Goal: Information Seeking & Learning: Learn about a topic

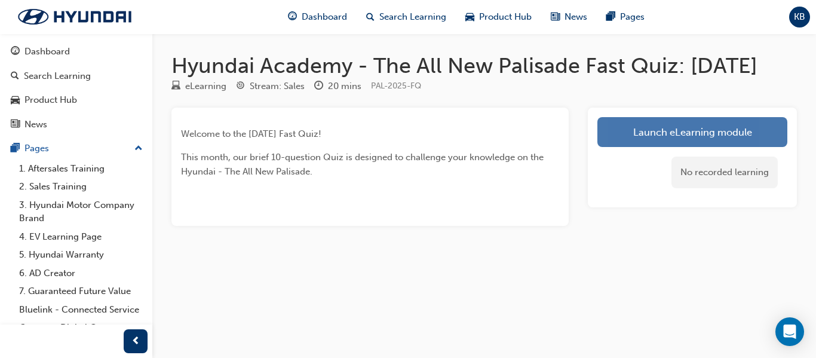
click at [673, 147] on link "Launch eLearning module" at bounding box center [693, 132] width 190 height 30
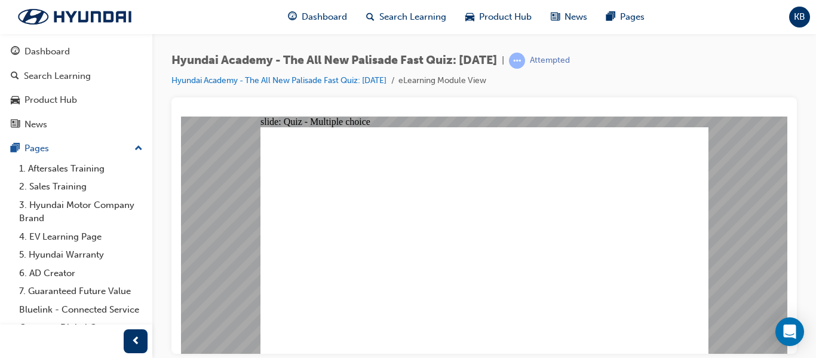
radio input "true"
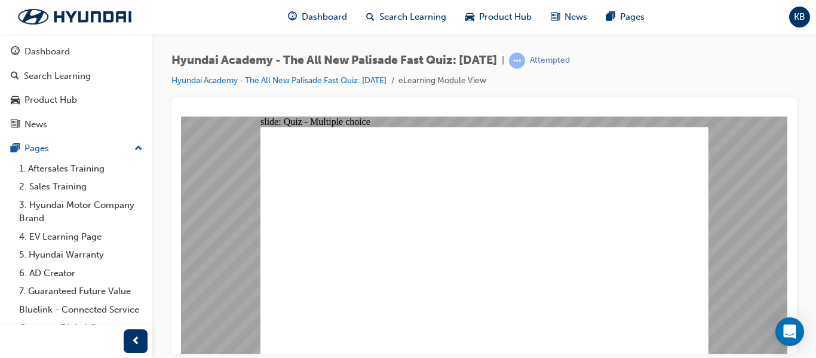
radio input "true"
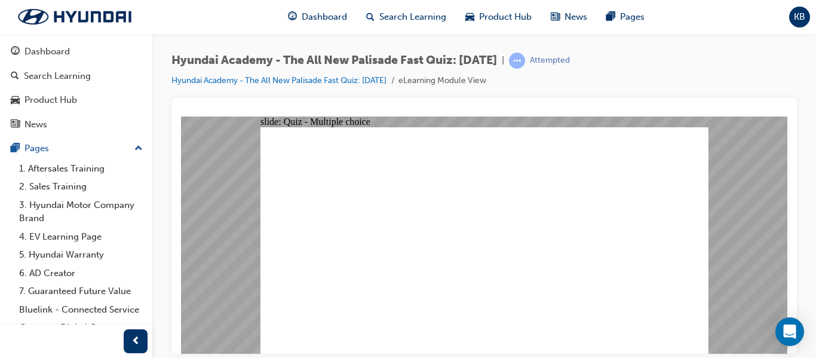
radio input "true"
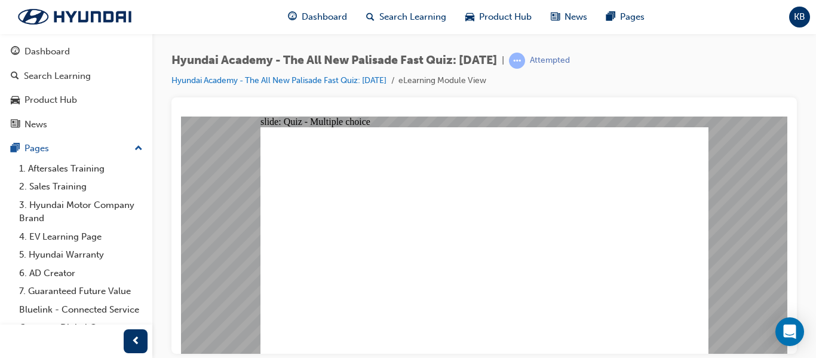
checkbox input "true"
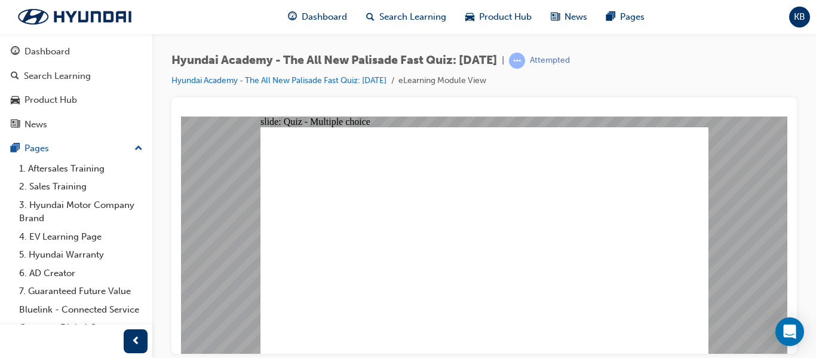
radio input "true"
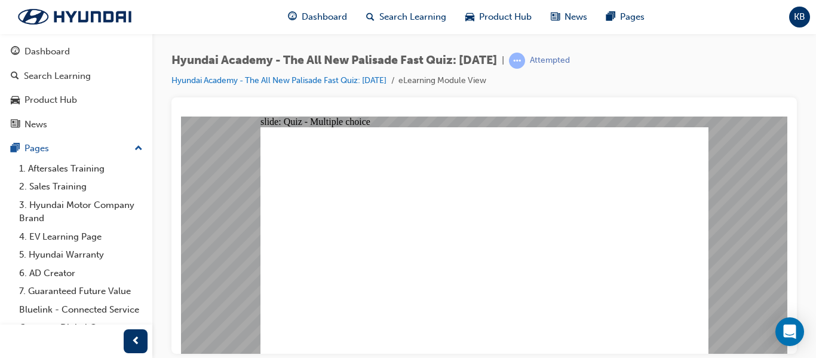
radio input "true"
checkbox input "true"
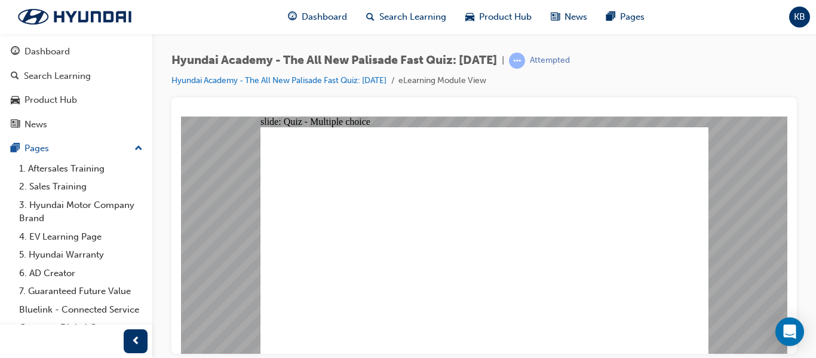
drag, startPoint x: 666, startPoint y: 323, endPoint x: 671, endPoint y: 330, distance: 9.0
checkbox input "true"
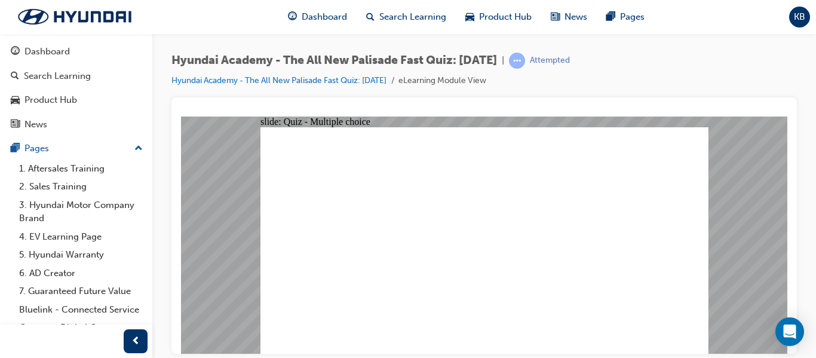
checkbox input "true"
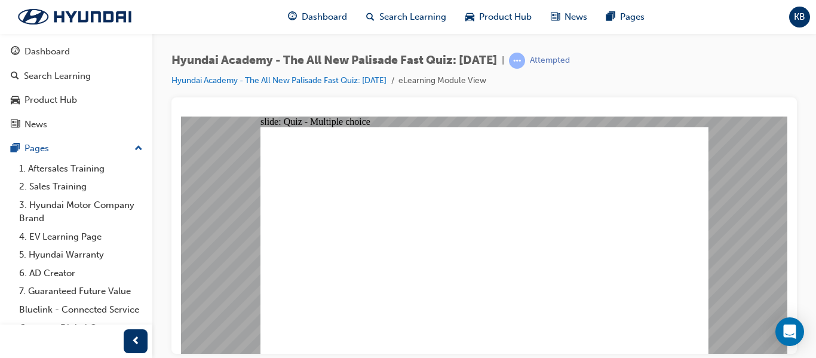
radio input "true"
drag, startPoint x: 643, startPoint y: 321, endPoint x: 661, endPoint y: 325, distance: 18.9
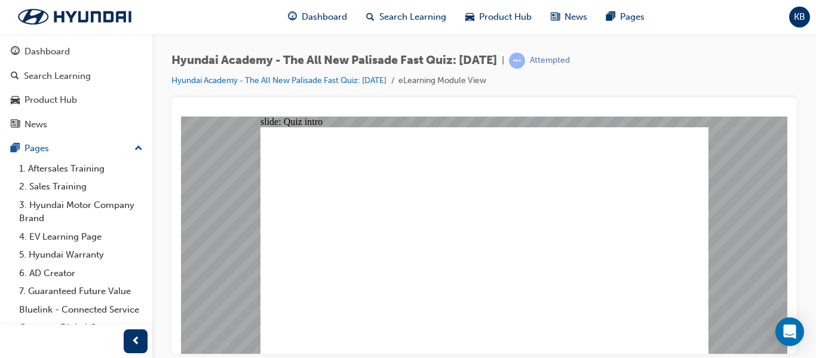
radio input "true"
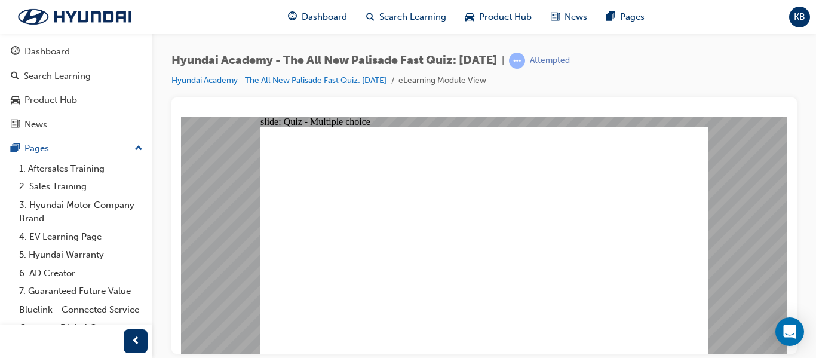
radio input "true"
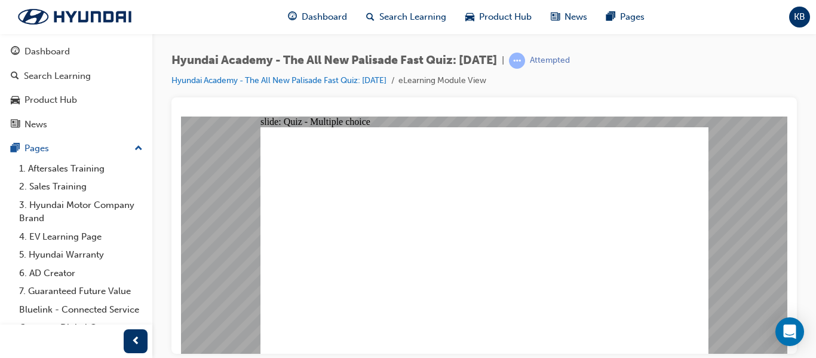
radio input "true"
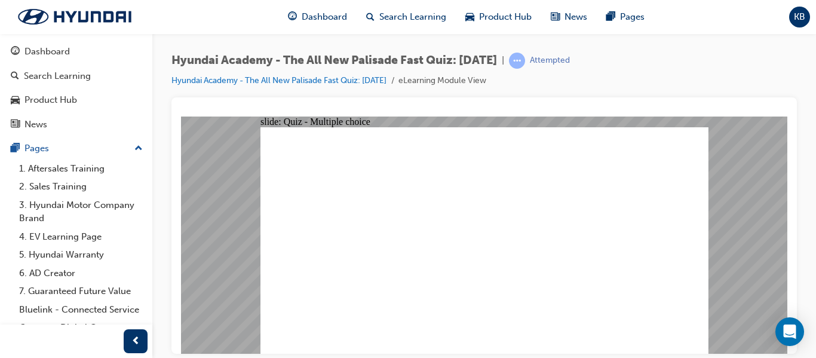
radio input "true"
checkbox input "true"
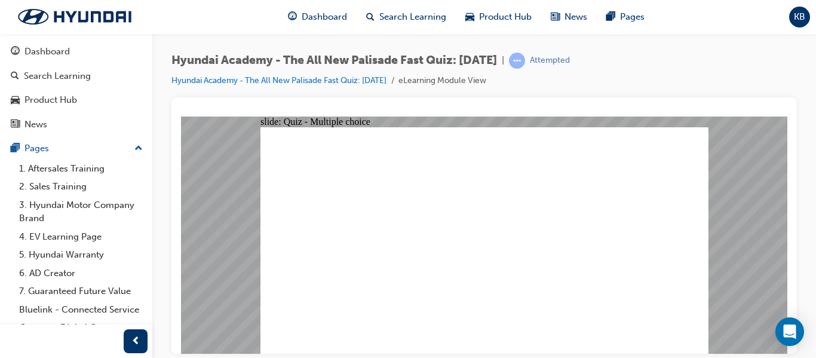
radio input "true"
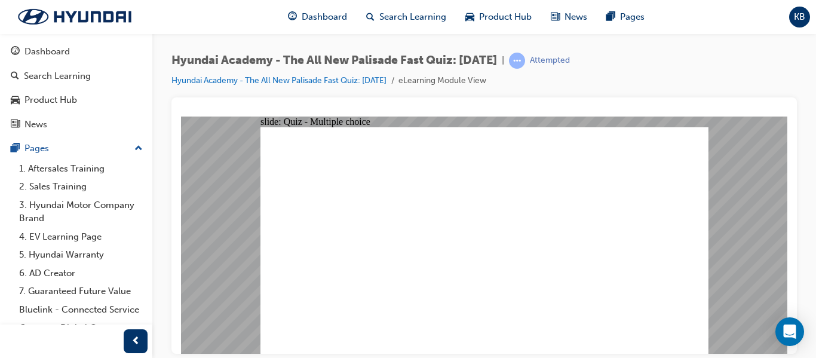
drag, startPoint x: 476, startPoint y: 281, endPoint x: 489, endPoint y: 281, distance: 13.2
radio input "true"
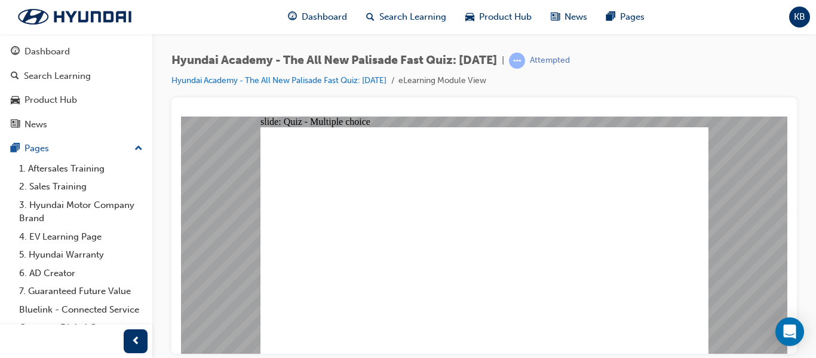
checkbox input "true"
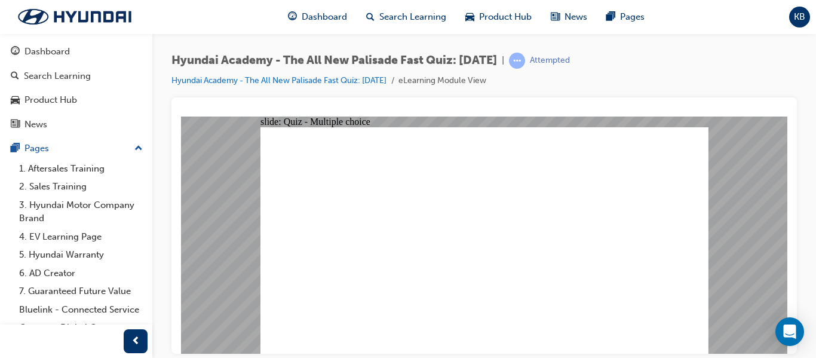
checkbox input "true"
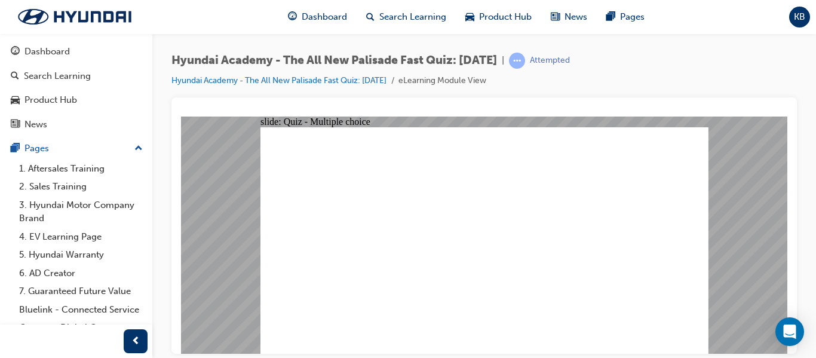
checkbox input "true"
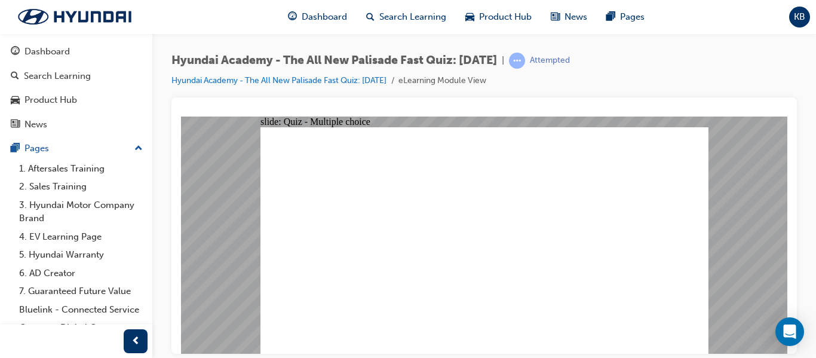
radio input "true"
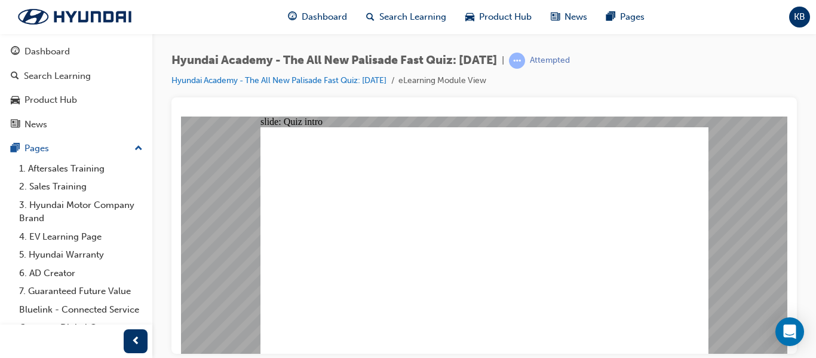
radio input "true"
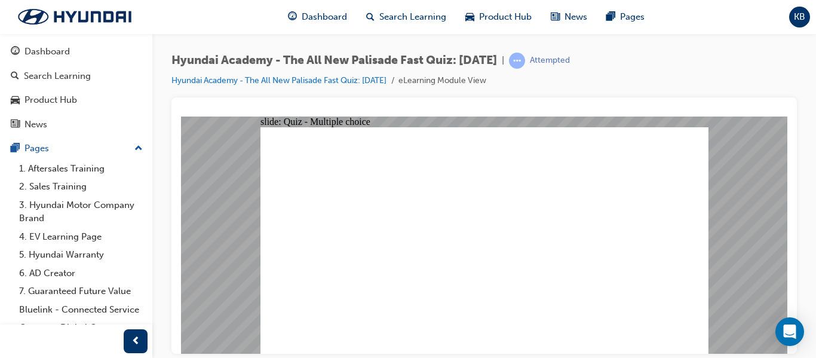
radio input "true"
drag, startPoint x: 681, startPoint y: 327, endPoint x: 675, endPoint y: 326, distance: 6.1
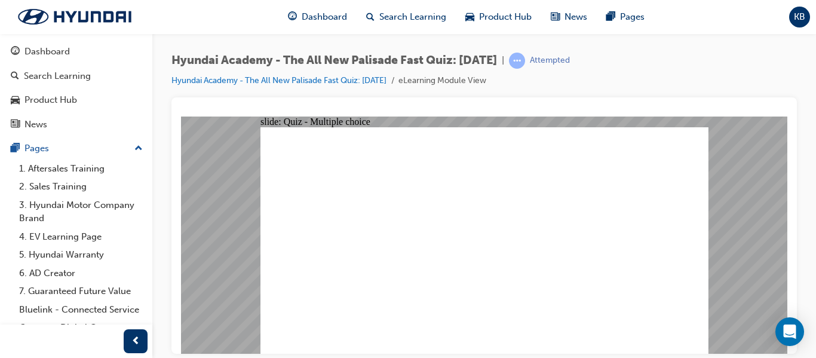
radio input "true"
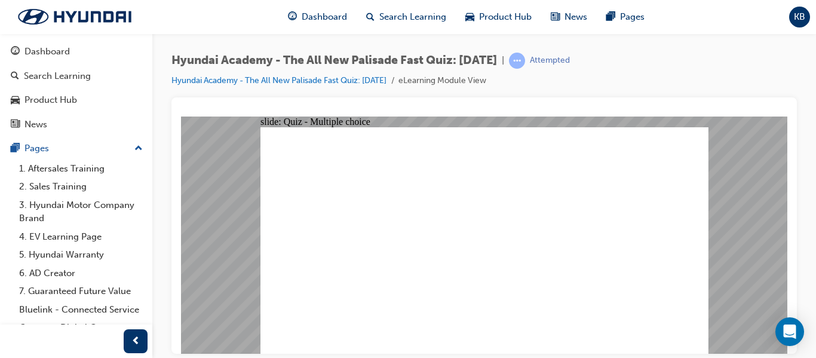
radio input "true"
checkbox input "true"
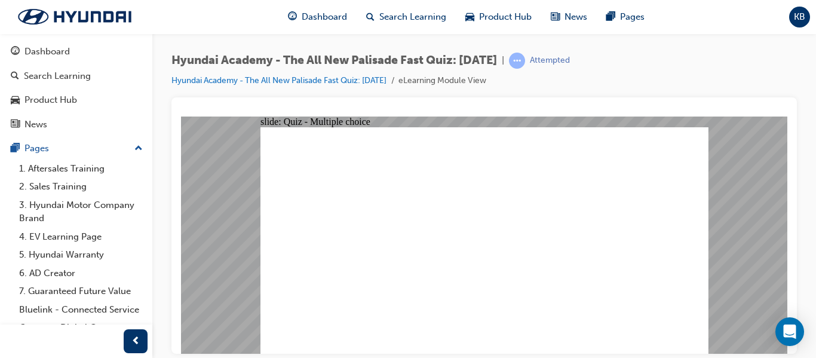
radio input "true"
drag, startPoint x: 690, startPoint y: 320, endPoint x: 682, endPoint y: 327, distance: 11.0
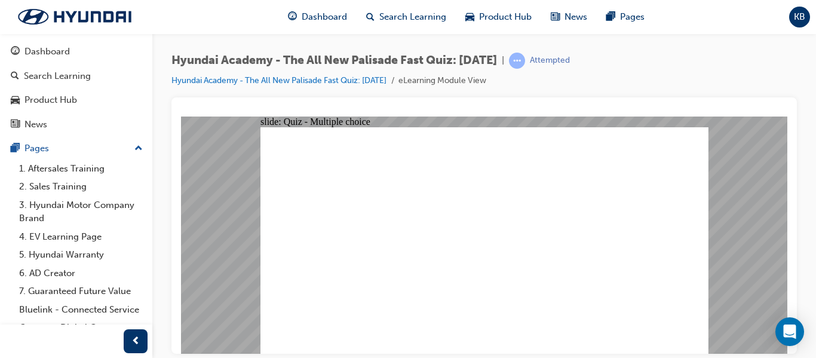
radio input "true"
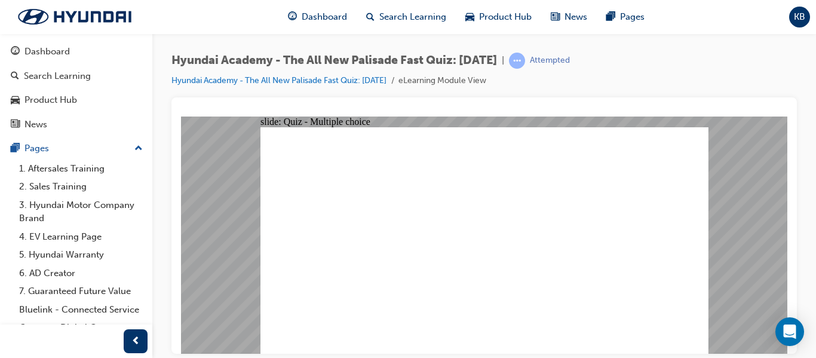
checkbox input "true"
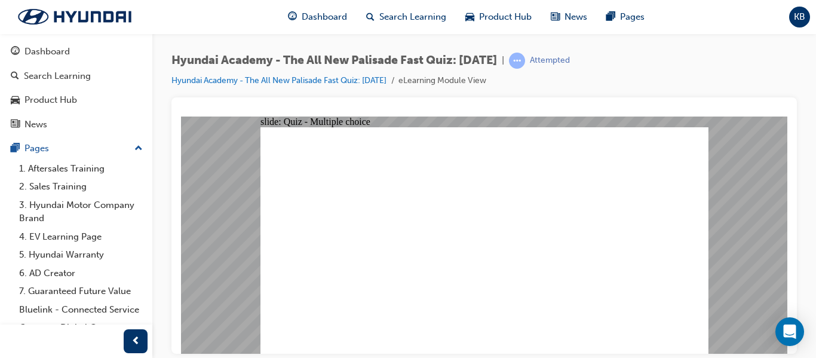
checkbox input "true"
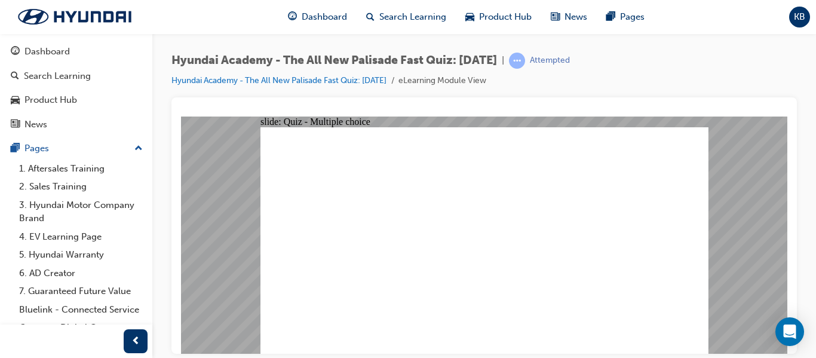
checkbox input "true"
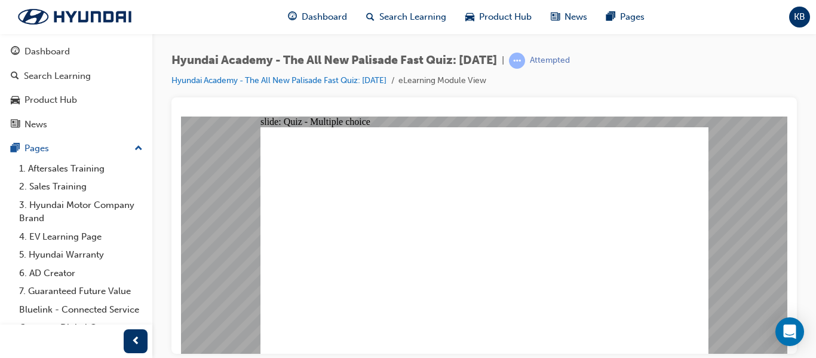
radio input "true"
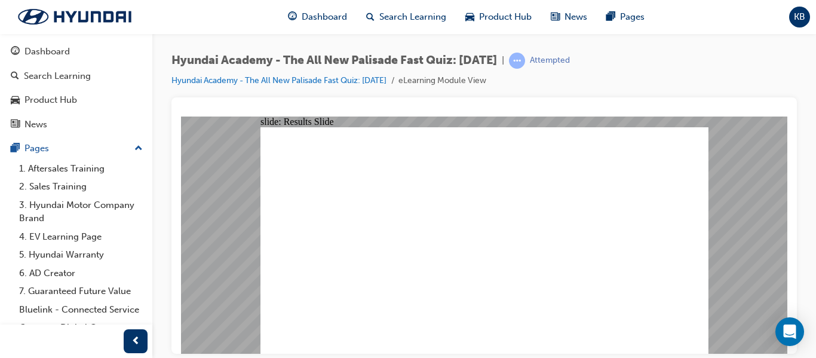
radio input "true"
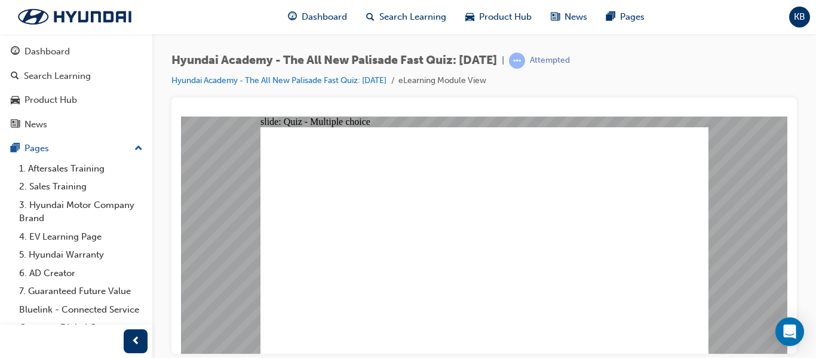
radio input "true"
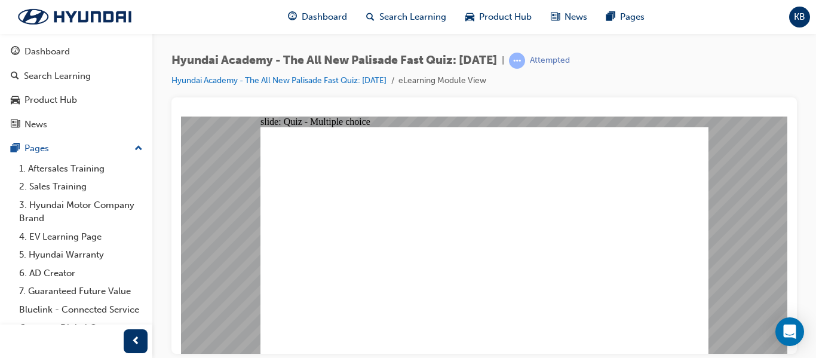
radio input "true"
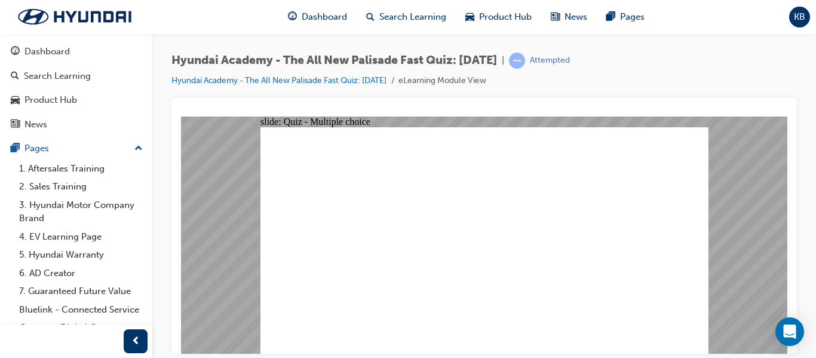
radio input "true"
checkbox input "true"
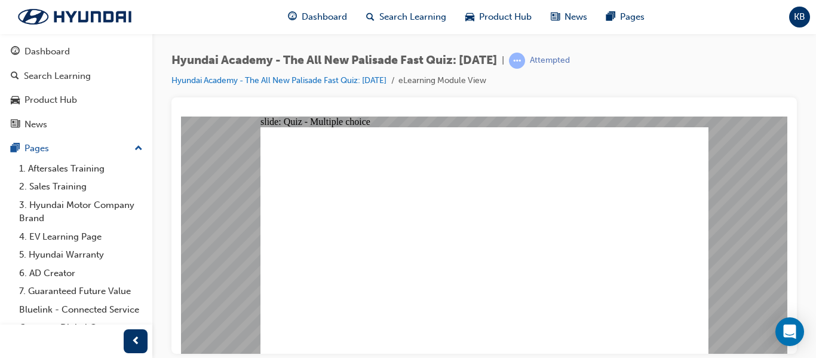
radio input "true"
drag, startPoint x: 646, startPoint y: 325, endPoint x: 679, endPoint y: 331, distance: 33.4
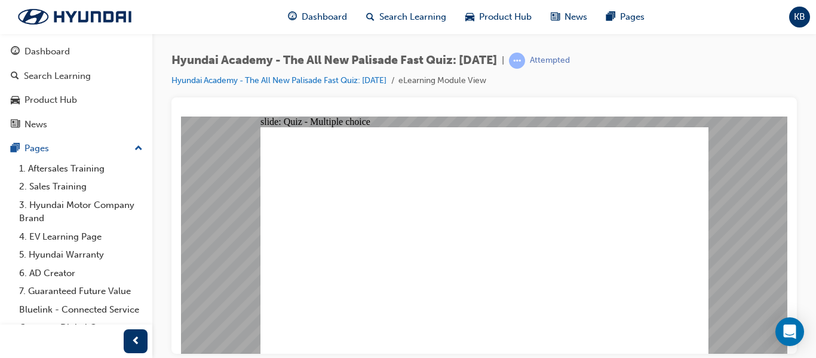
radio input "true"
drag, startPoint x: 650, startPoint y: 327, endPoint x: 663, endPoint y: 329, distance: 13.3
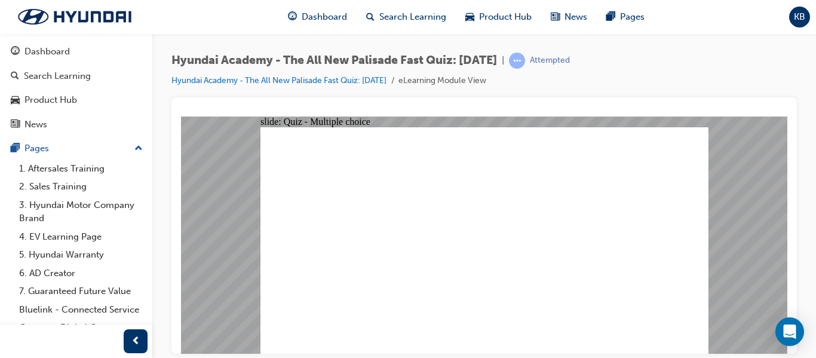
checkbox input "true"
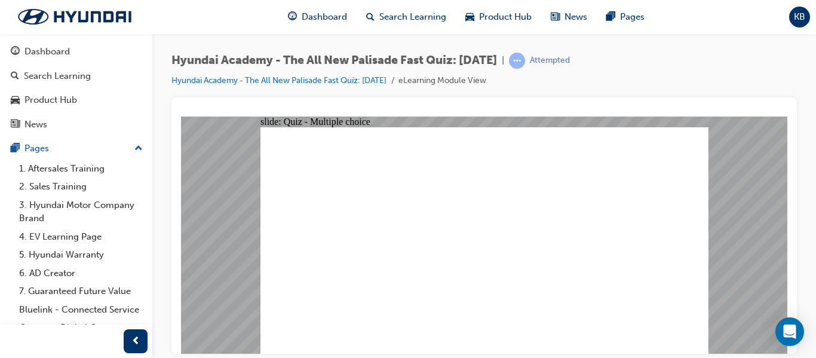
checkbox input "true"
checkbox input "false"
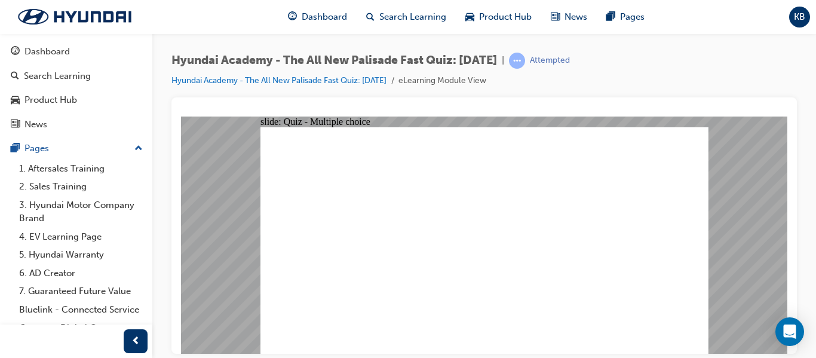
checkbox input "true"
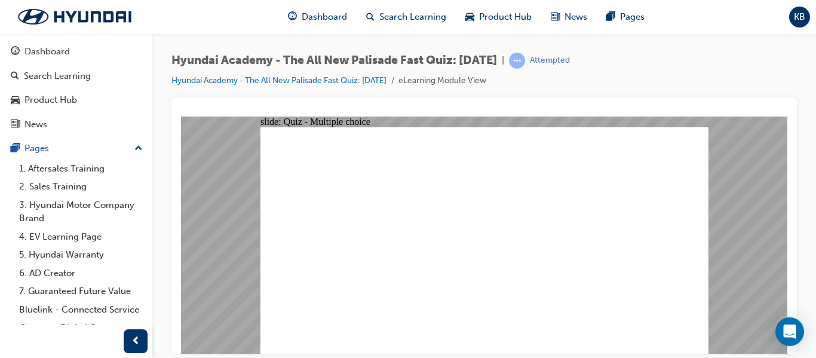
checkbox input "true"
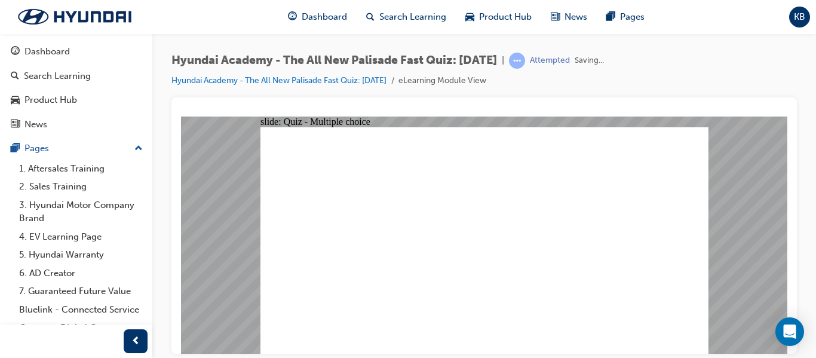
radio input "true"
